Goal: Book appointment/travel/reservation

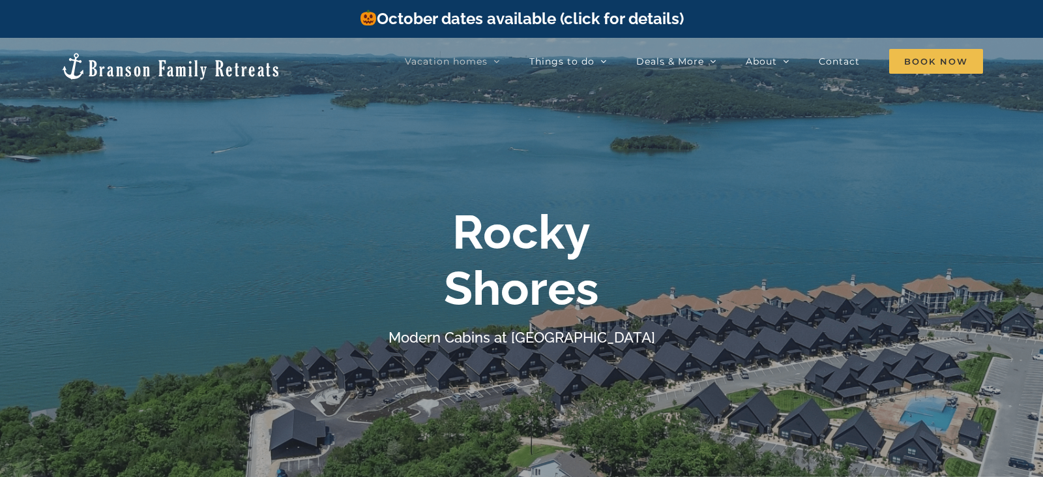
click at [493, 20] on link "October dates available (click for details)" at bounding box center [521, 18] width 325 height 19
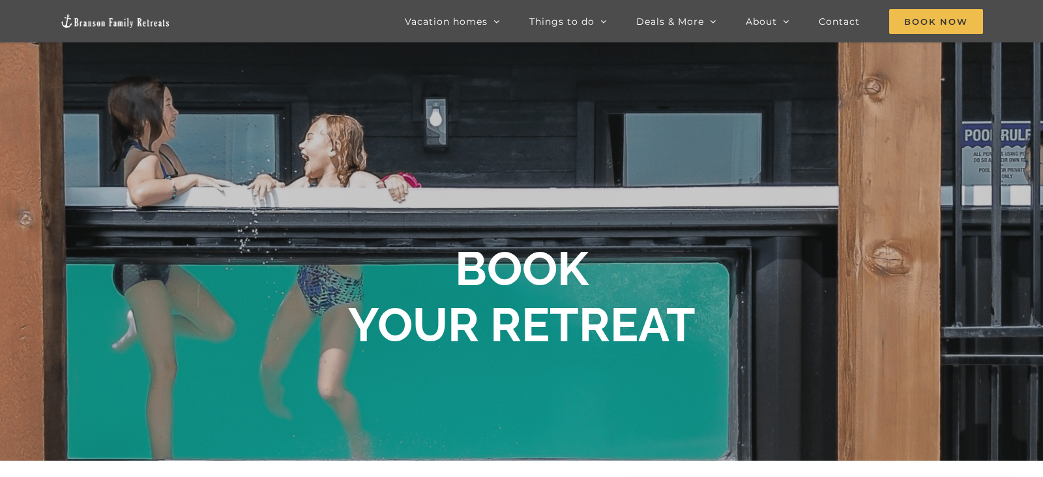
scroll to position [70, 0]
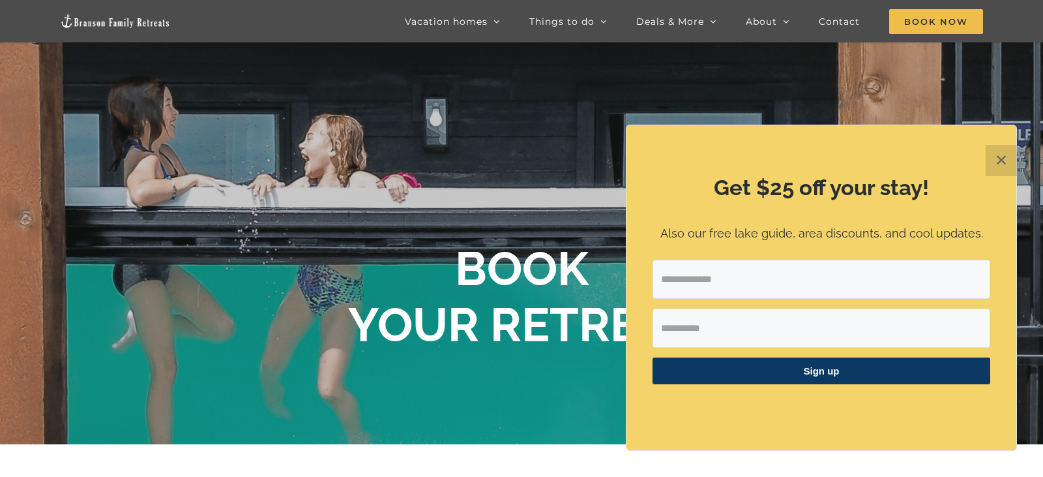
click at [1008, 161] on button "✕" at bounding box center [1001, 160] width 31 height 31
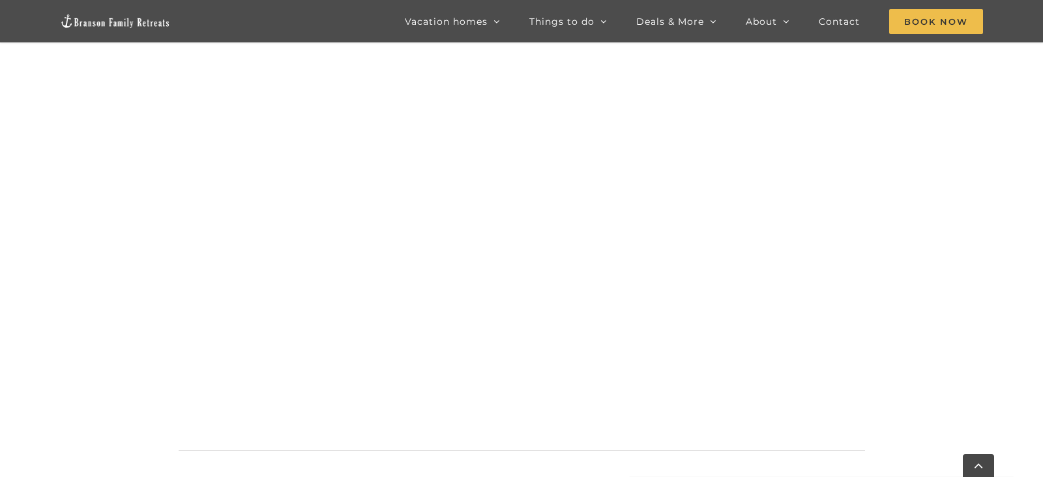
scroll to position [1367, 0]
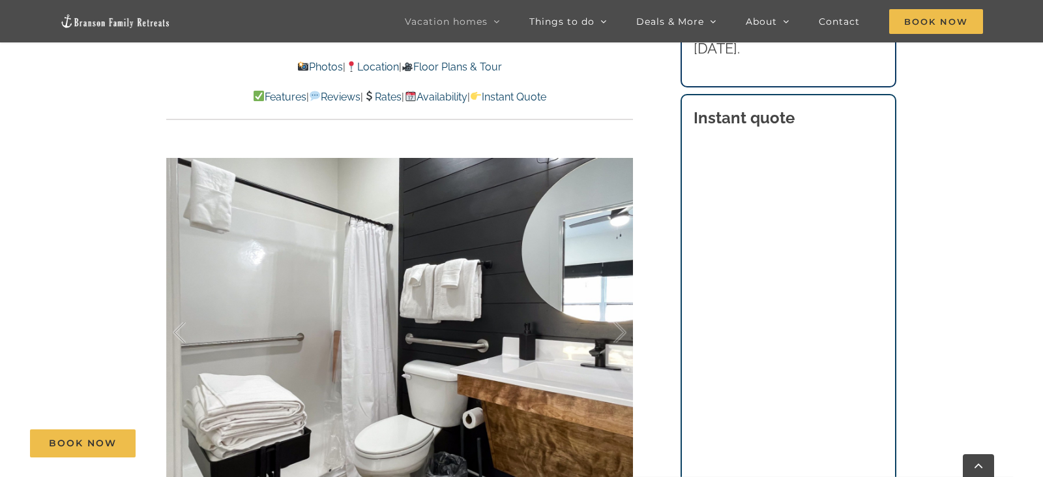
scroll to position [793, 0]
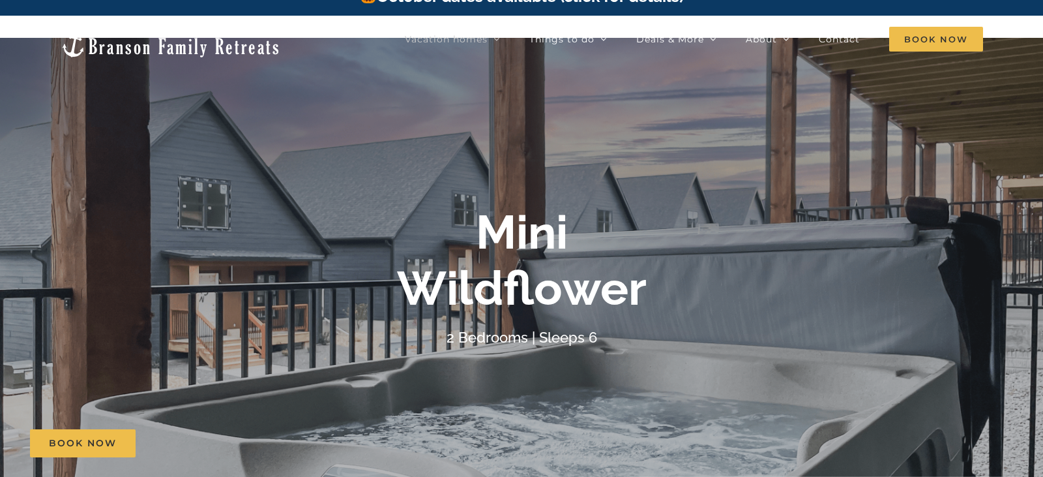
scroll to position [0, 0]
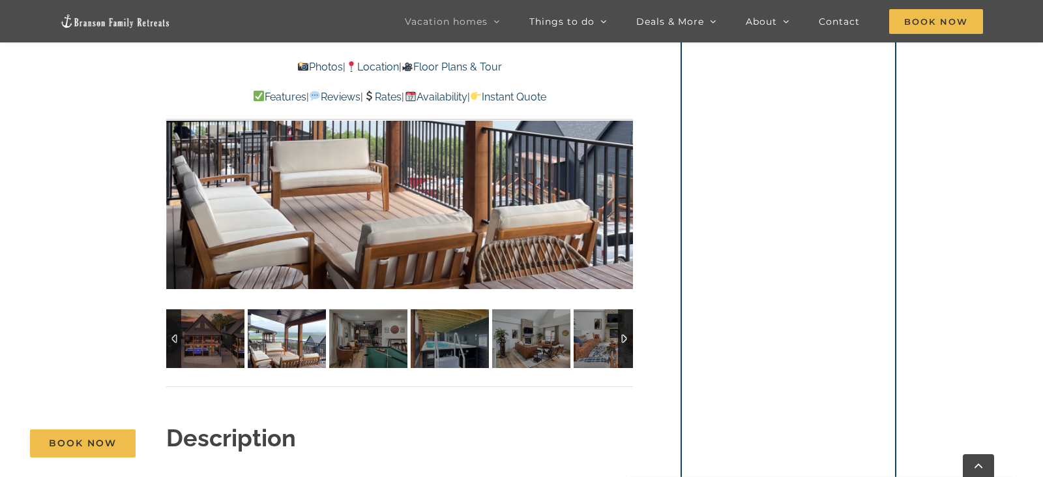
scroll to position [1007, 0]
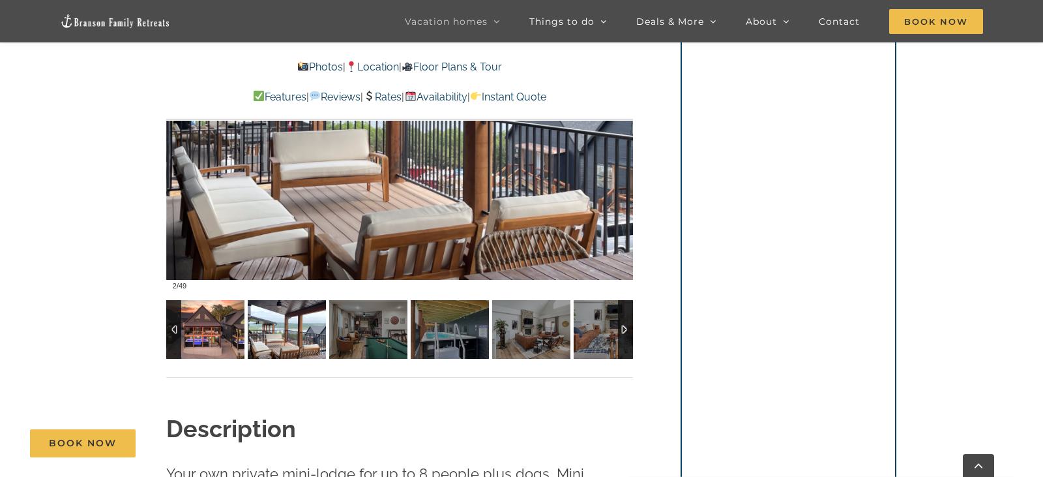
click at [207, 336] on img at bounding box center [205, 329] width 78 height 59
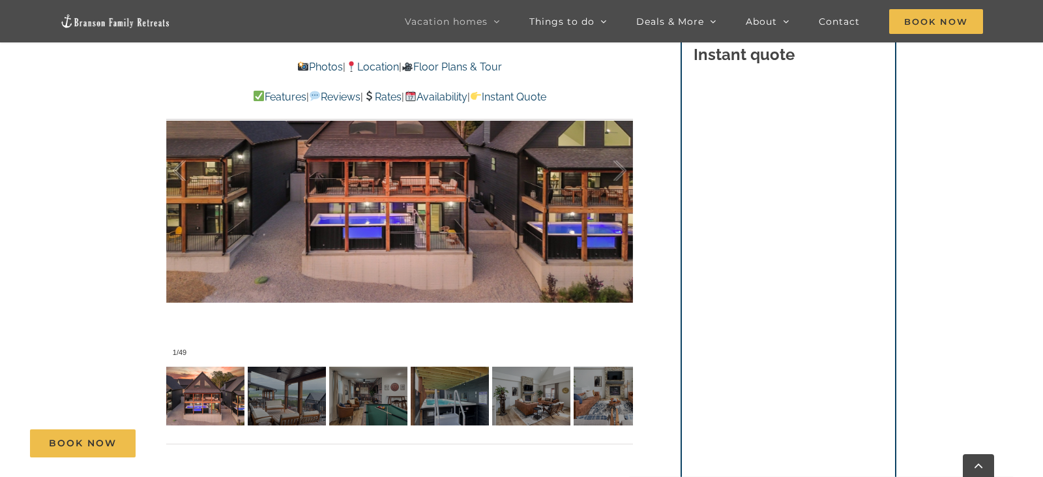
scroll to position [950, 0]
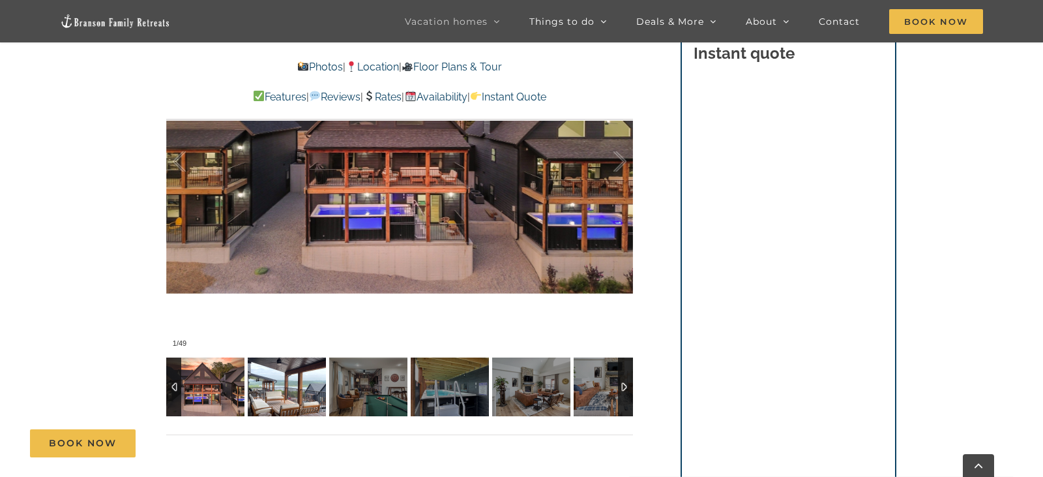
click at [272, 391] on img at bounding box center [287, 386] width 78 height 59
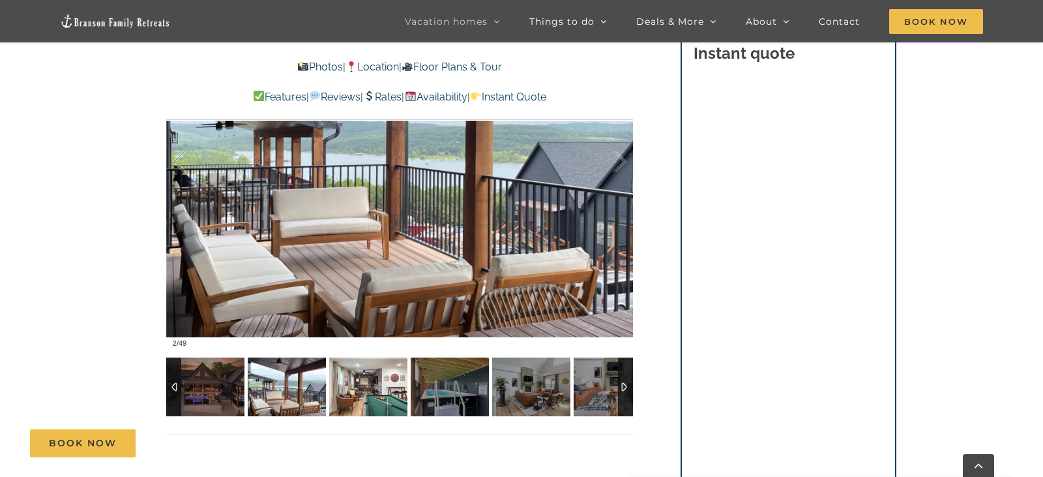
click at [363, 396] on img at bounding box center [368, 386] width 78 height 59
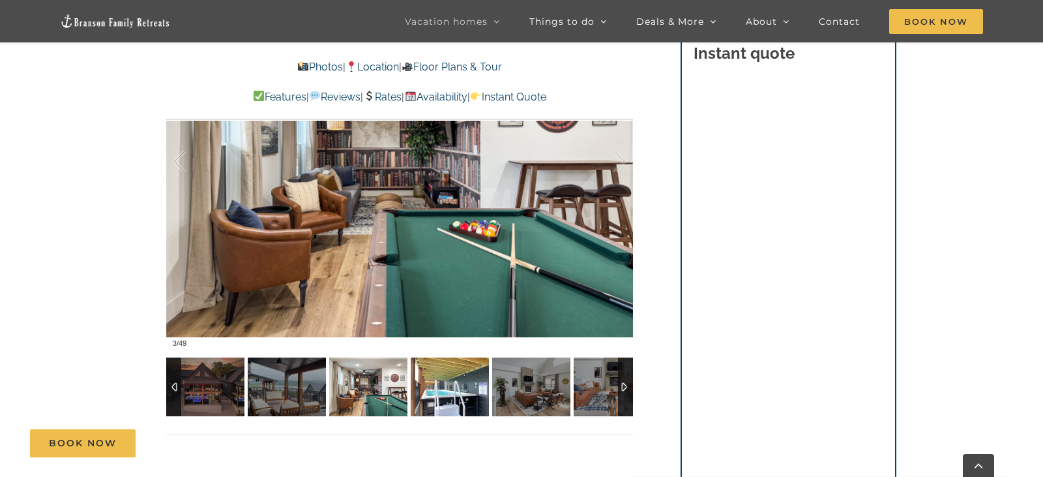
click at [442, 397] on img at bounding box center [450, 386] width 78 height 59
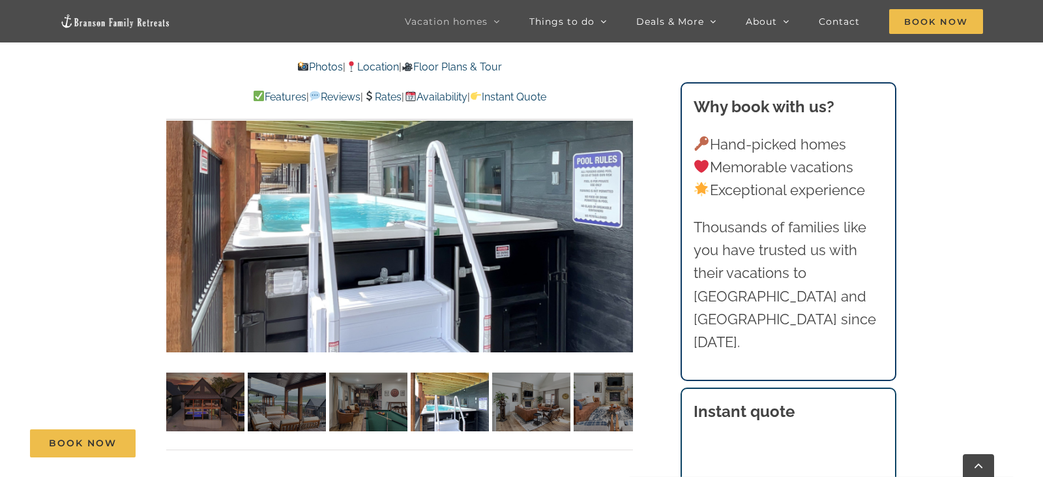
scroll to position [932, 0]
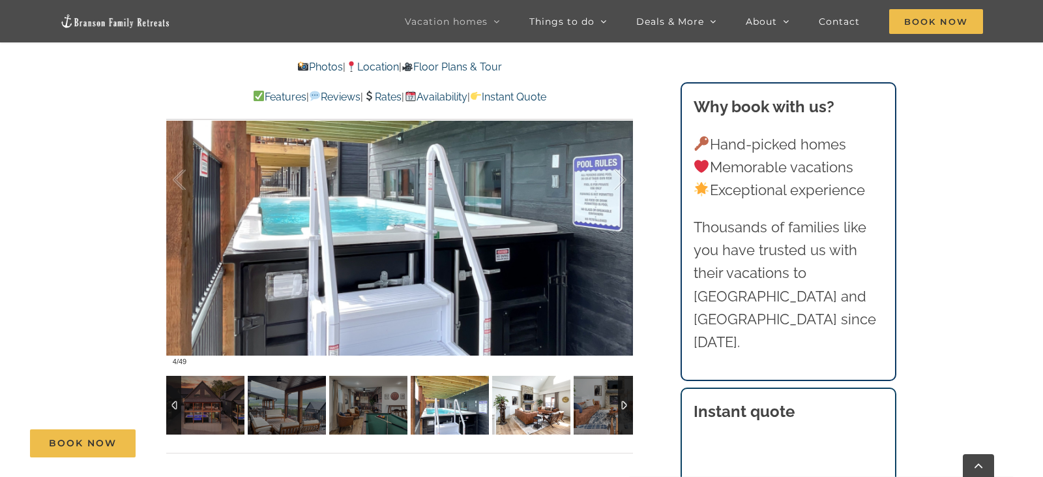
click at [527, 417] on img at bounding box center [531, 404] width 78 height 59
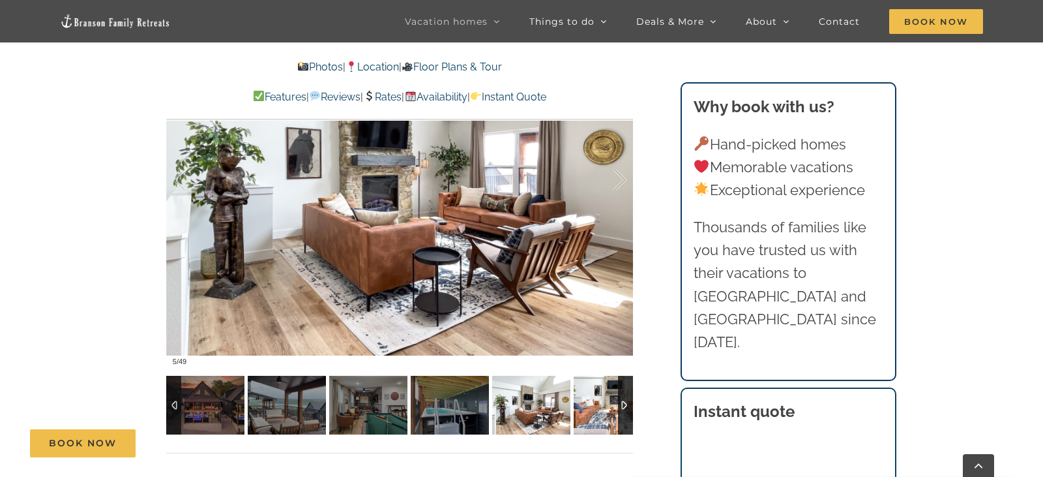
click at [593, 414] on img at bounding box center [613, 404] width 78 height 59
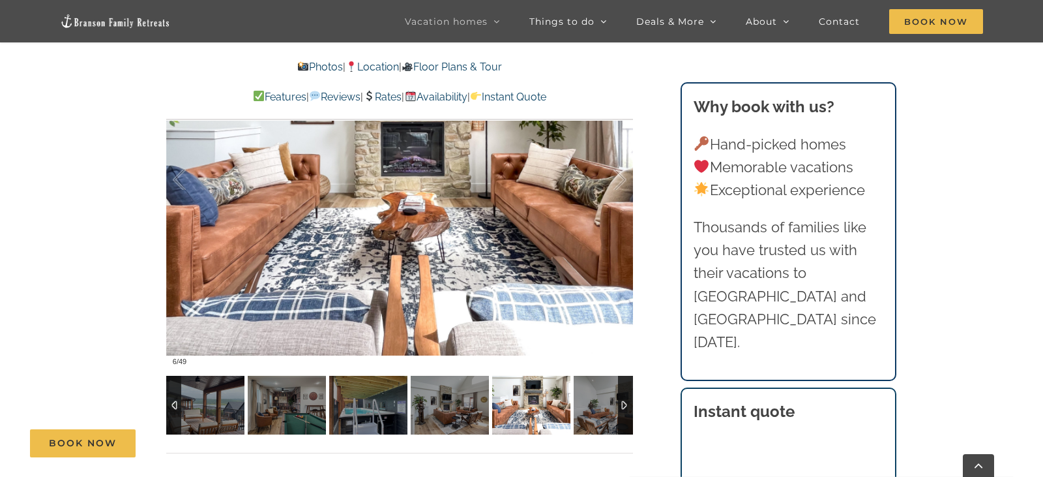
click at [619, 405] on div at bounding box center [625, 404] width 15 height 59
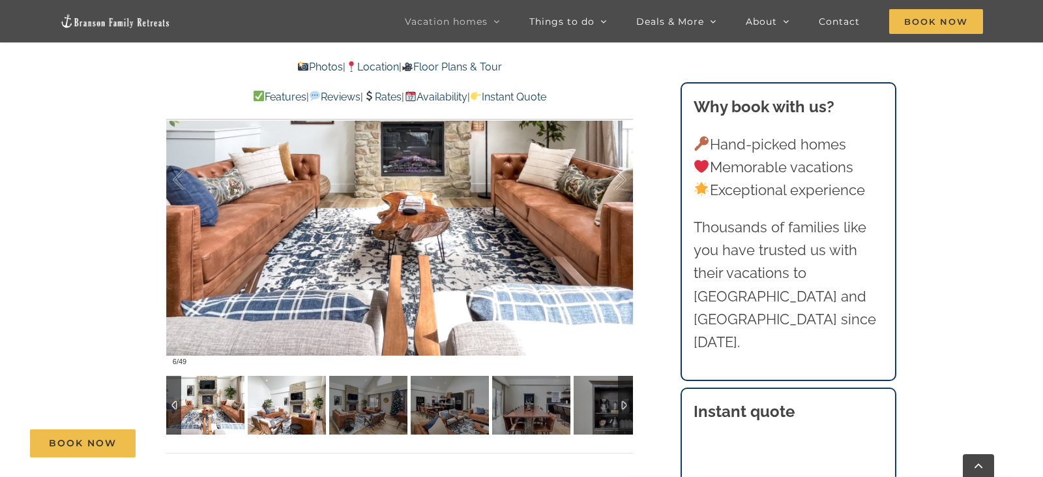
click at [290, 415] on img at bounding box center [287, 404] width 78 height 59
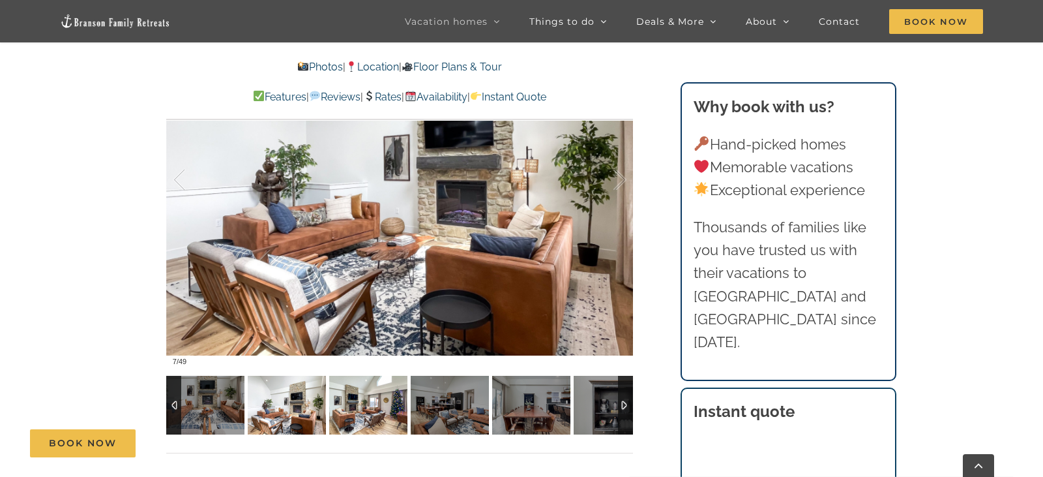
click at [351, 414] on img at bounding box center [368, 404] width 78 height 59
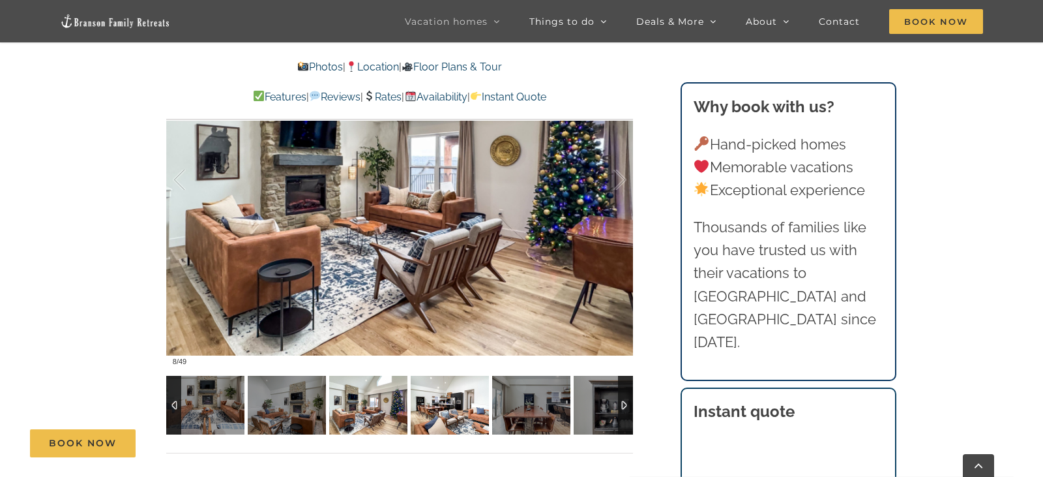
click at [428, 412] on img at bounding box center [450, 404] width 78 height 59
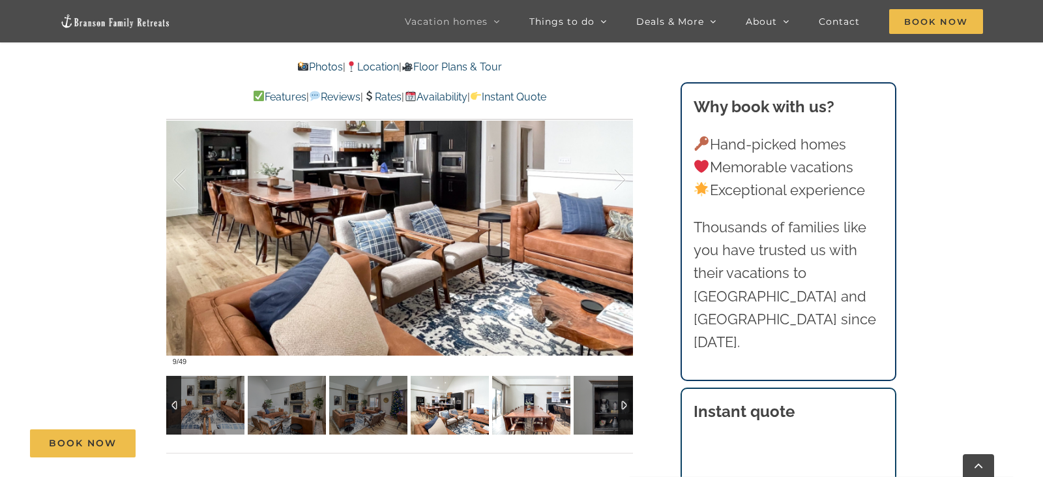
click at [497, 402] on img at bounding box center [531, 404] width 78 height 59
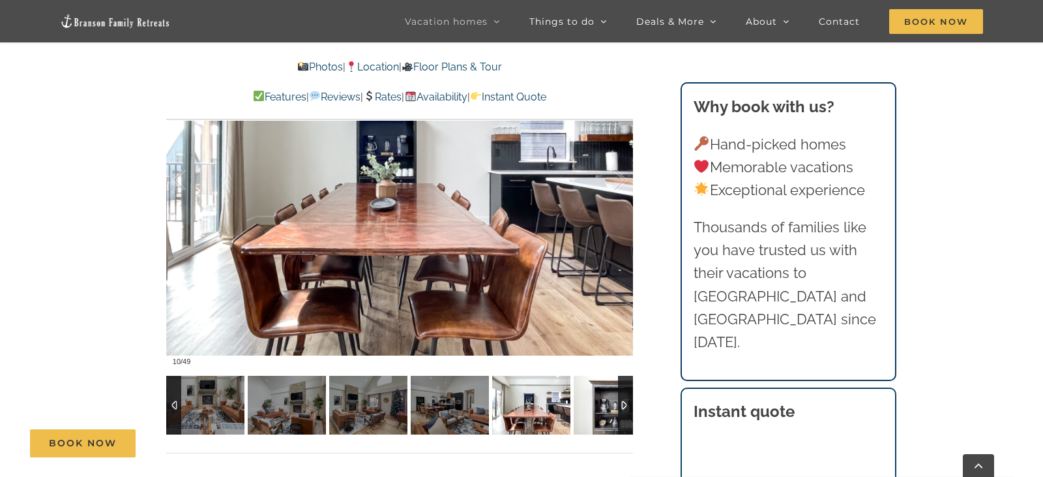
click at [587, 404] on img at bounding box center [613, 404] width 78 height 59
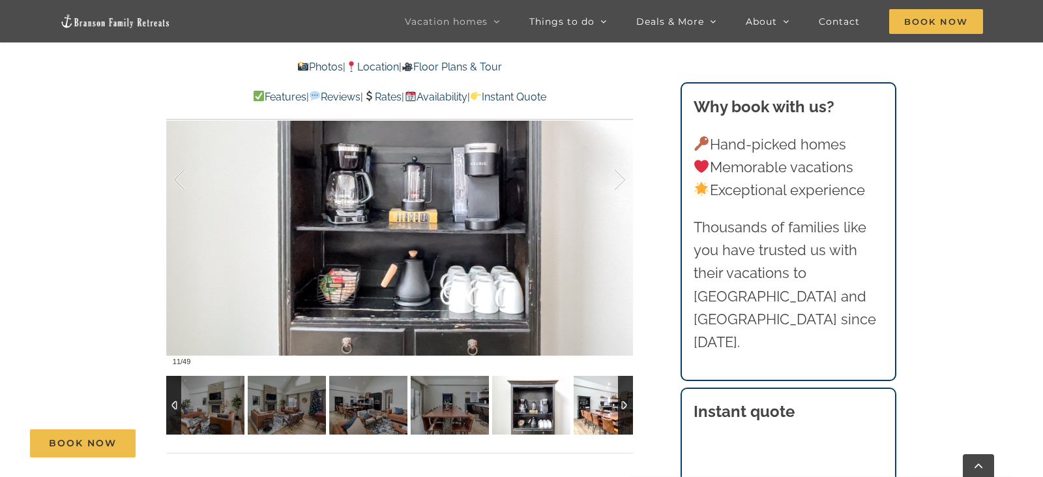
click at [612, 411] on img at bounding box center [613, 404] width 78 height 59
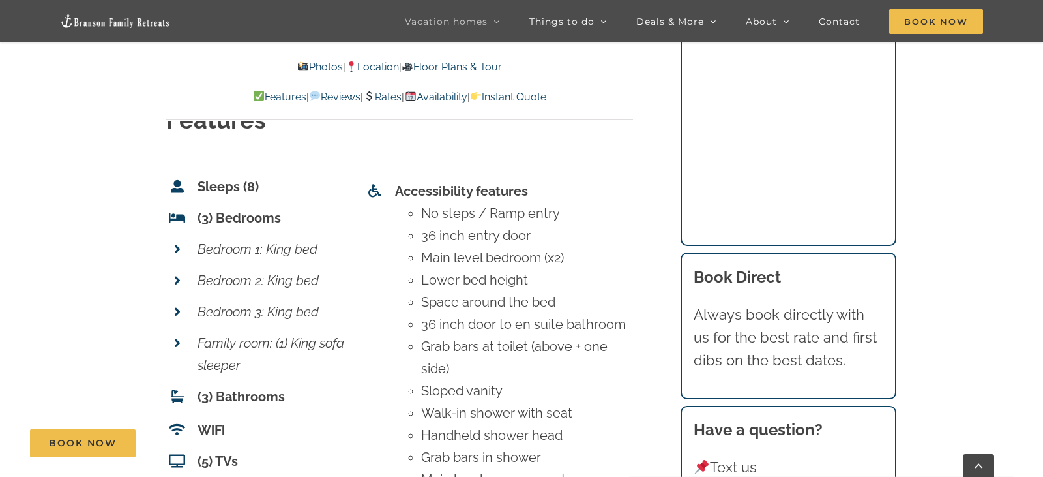
scroll to position [5594, 0]
